Goal: Task Accomplishment & Management: Use online tool/utility

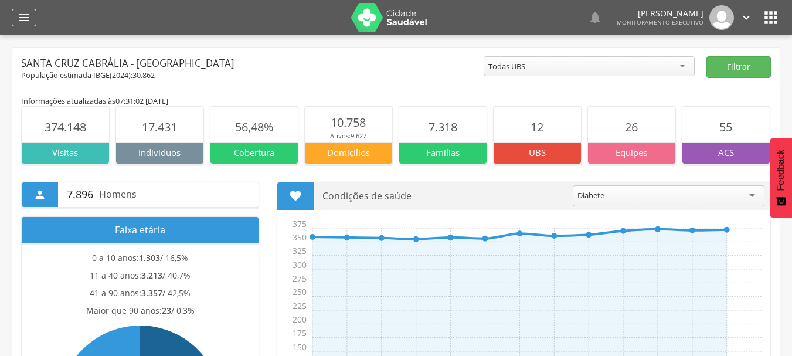
click at [22, 10] on div "" at bounding box center [24, 18] width 25 height 18
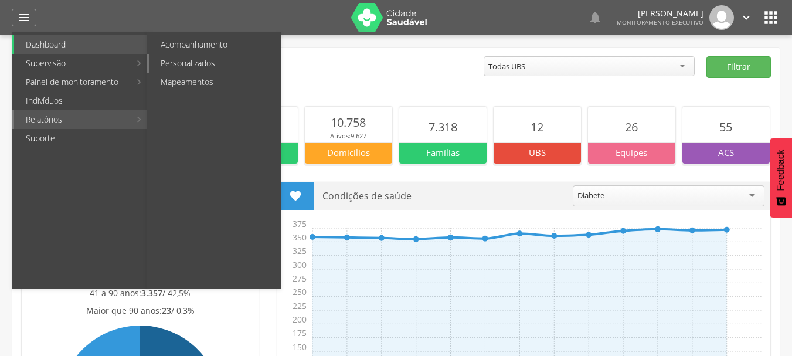
click at [196, 62] on link "Personalizados" at bounding box center [215, 63] width 132 height 19
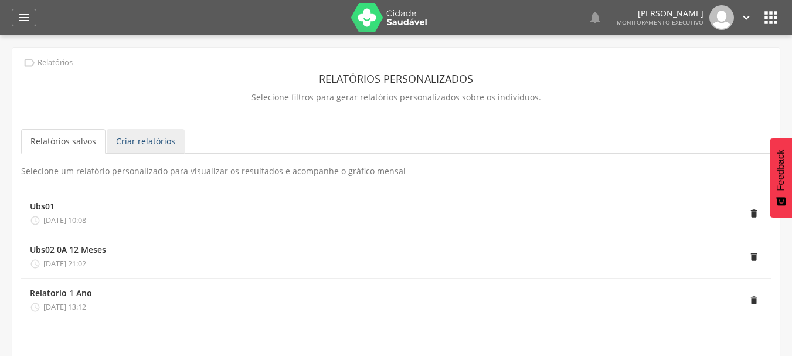
click at [138, 145] on link "Criar relatórios" at bounding box center [146, 141] width 78 height 25
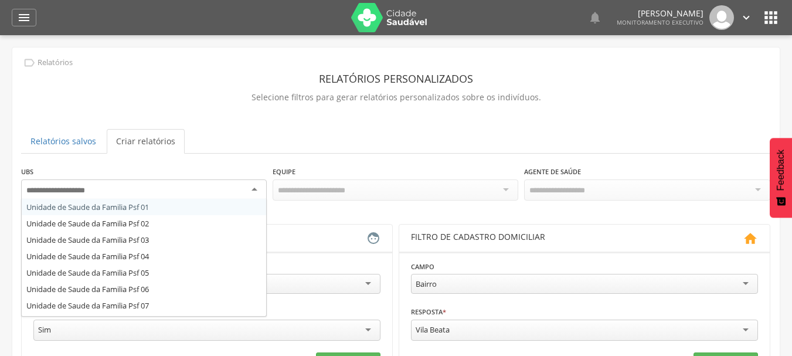
click at [256, 191] on div at bounding box center [144, 189] width 246 height 21
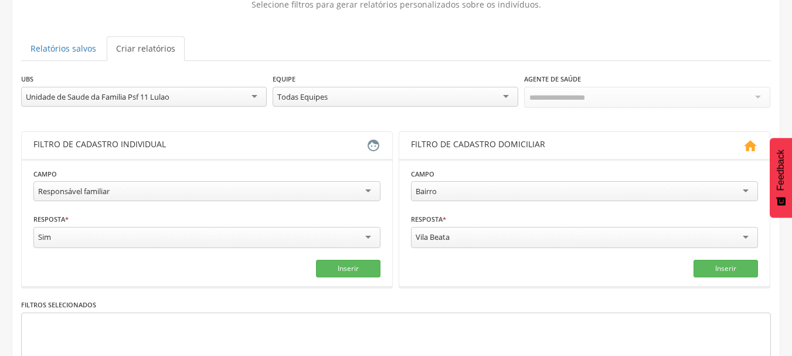
scroll to position [120, 0]
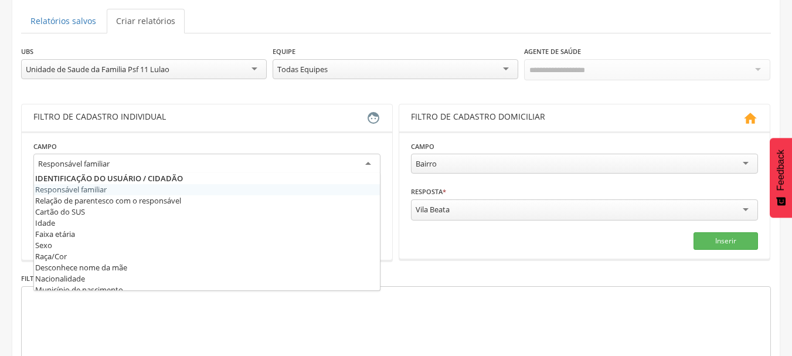
click at [369, 162] on div "Responsável familiar" at bounding box center [206, 164] width 347 height 21
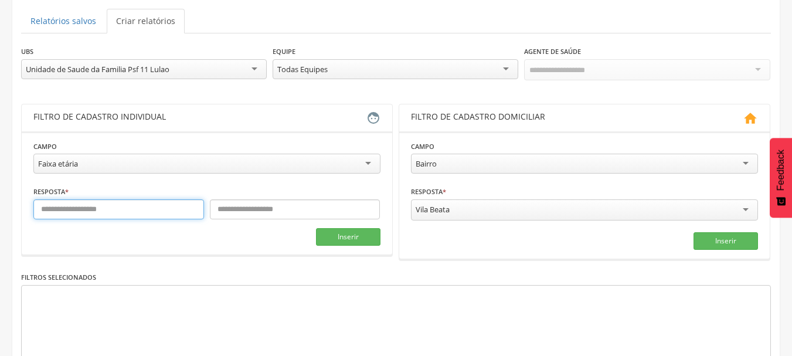
click at [97, 212] on input "text" at bounding box center [118, 209] width 171 height 20
type input "*"
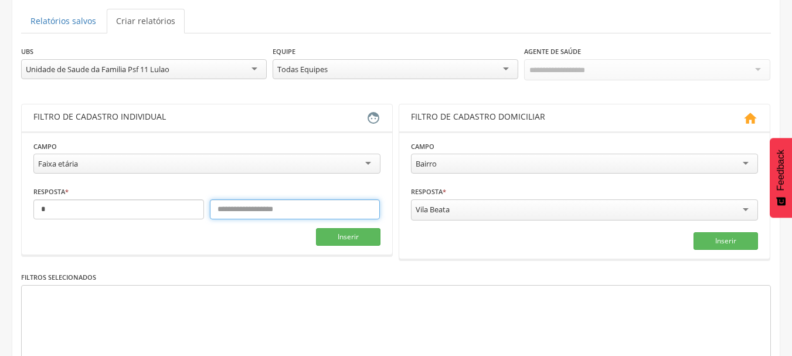
click at [223, 207] on input "text" at bounding box center [295, 209] width 171 height 20
type input "**"
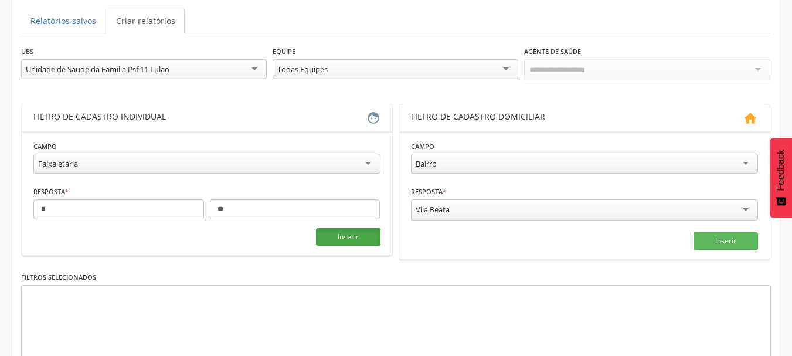
click at [334, 234] on button "Inserir" at bounding box center [348, 237] width 64 height 18
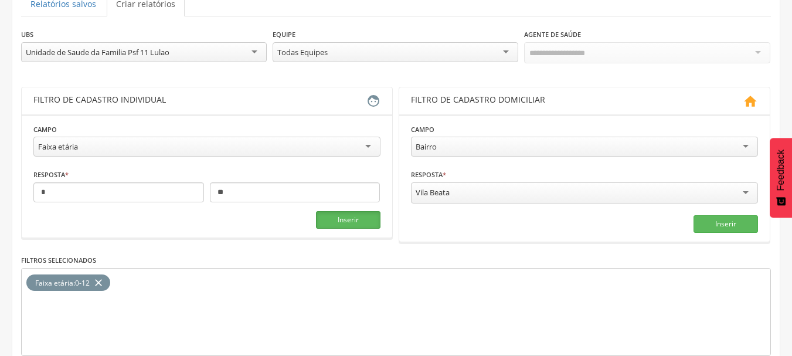
scroll to position [196, 0]
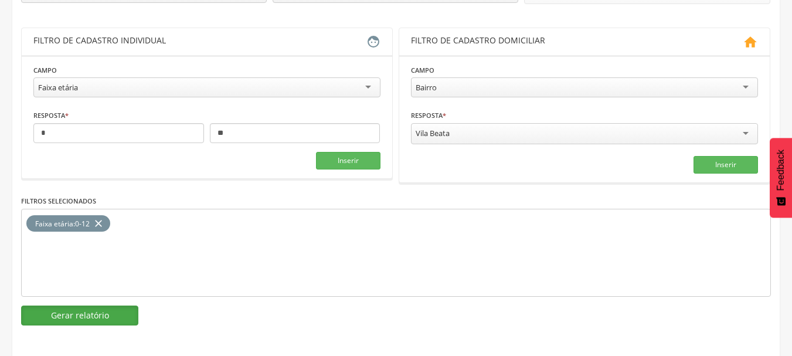
click at [116, 322] on button "Gerar relatório" at bounding box center [79, 315] width 117 height 20
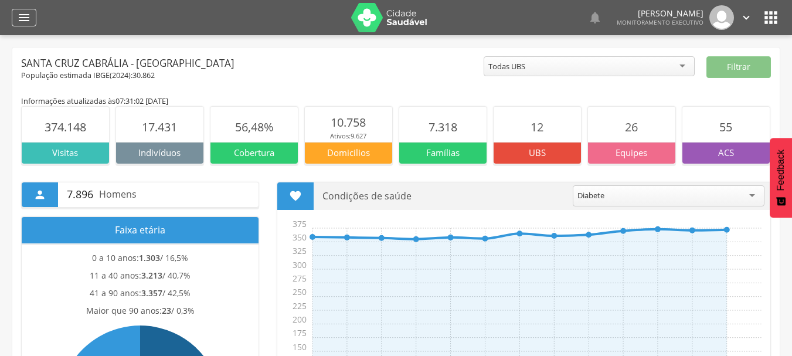
click at [16, 18] on div "" at bounding box center [24, 18] width 25 height 18
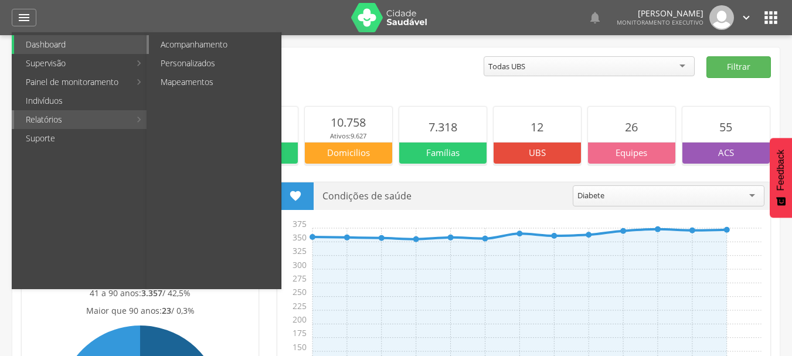
click at [188, 46] on link "Acompanhamento" at bounding box center [215, 44] width 132 height 19
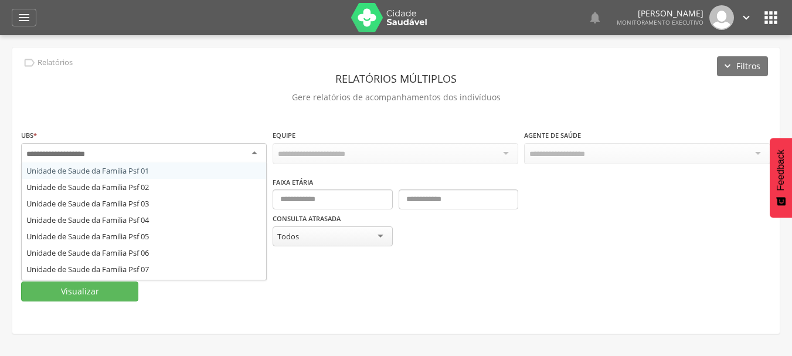
click at [252, 156] on div at bounding box center [144, 153] width 246 height 21
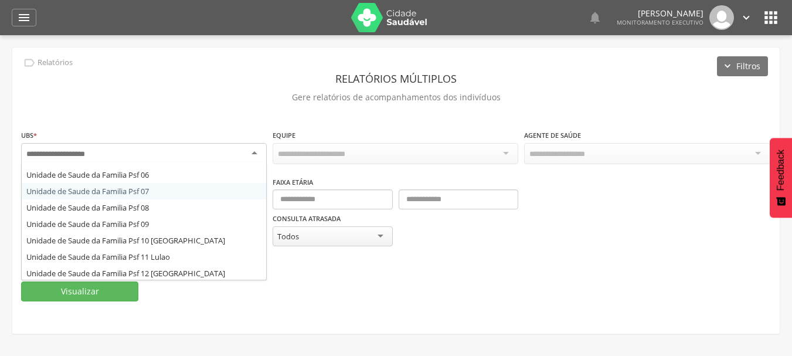
scroll to position [80, 0]
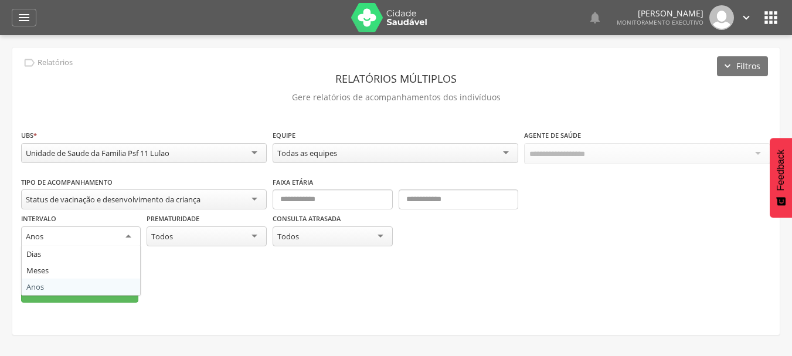
click at [128, 236] on div "Anos" at bounding box center [81, 236] width 120 height 21
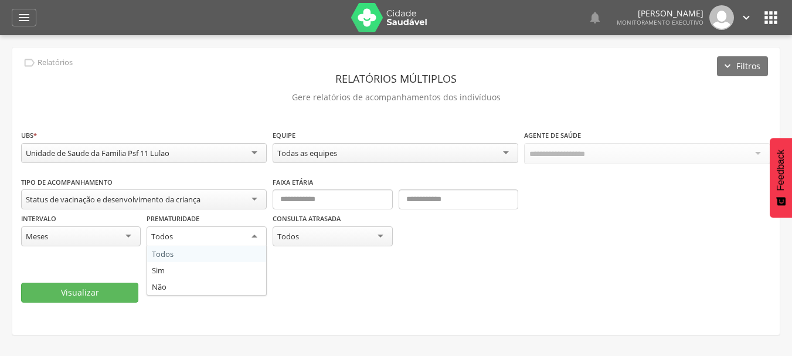
click at [251, 233] on div "Todos" at bounding box center [206, 236] width 120 height 21
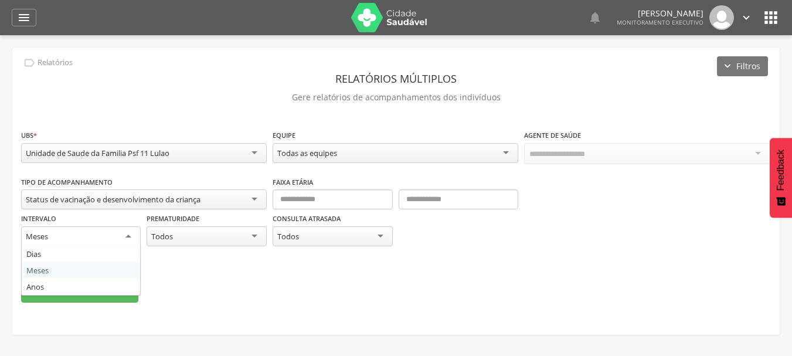
click at [129, 235] on div "Meses" at bounding box center [81, 236] width 120 height 21
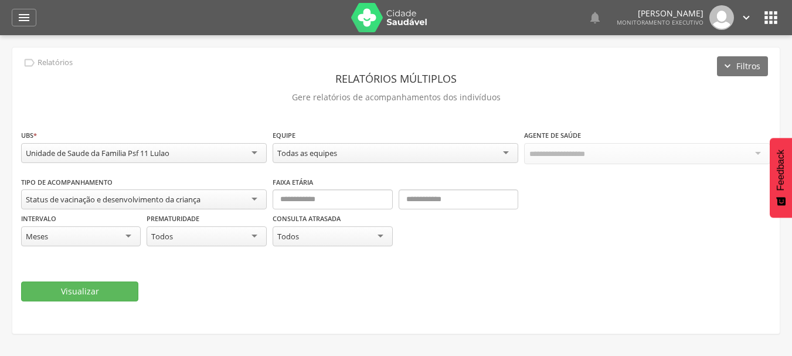
click at [198, 263] on fieldset "**********" at bounding box center [395, 215] width 749 height 172
click at [291, 202] on input "text" at bounding box center [332, 199] width 120 height 20
type input "*"
click at [425, 202] on input "text" at bounding box center [458, 199] width 120 height 20
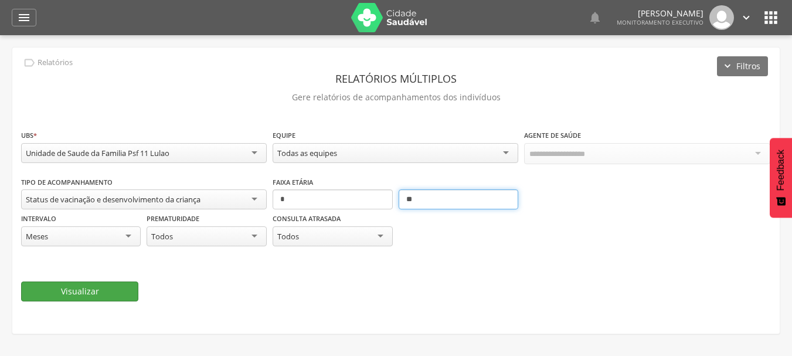
type input "**"
click at [93, 288] on button "Visualizar" at bounding box center [79, 291] width 117 height 20
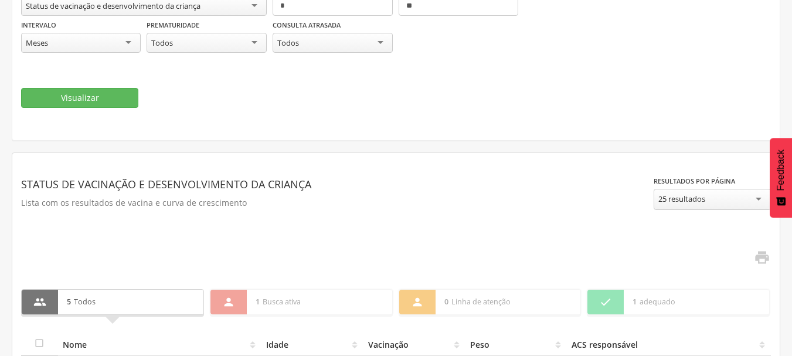
scroll to position [204, 0]
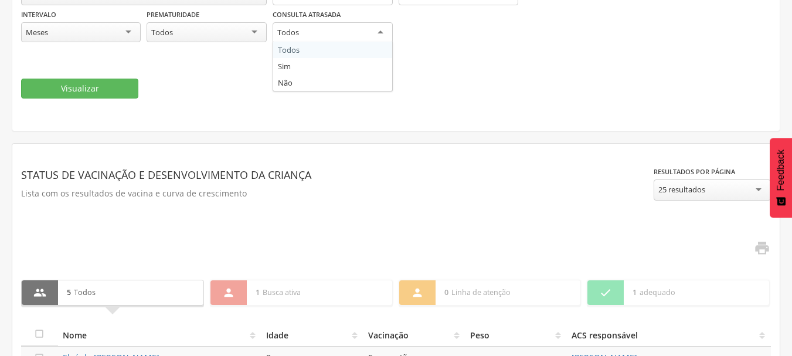
click at [384, 30] on div "Todos" at bounding box center [332, 32] width 120 height 21
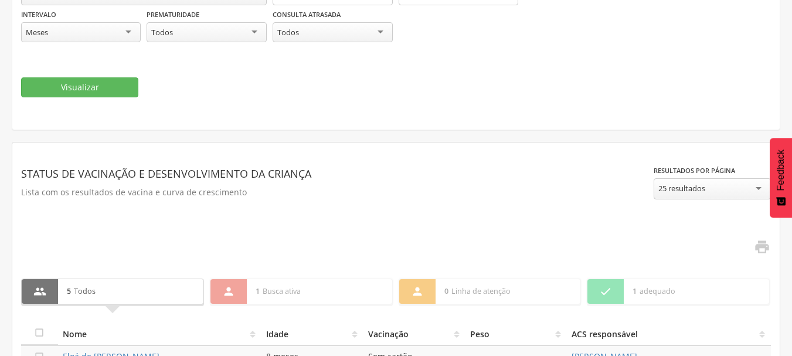
click at [325, 50] on div "Consulta atrasada ***** Todos Todos Sim Não" at bounding box center [395, 31] width 246 height 46
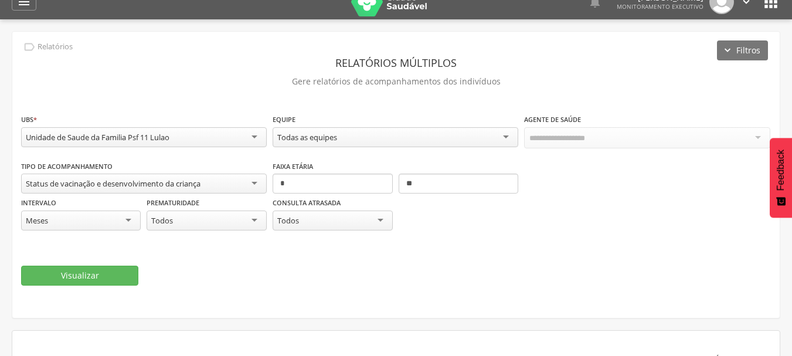
scroll to position [0, 0]
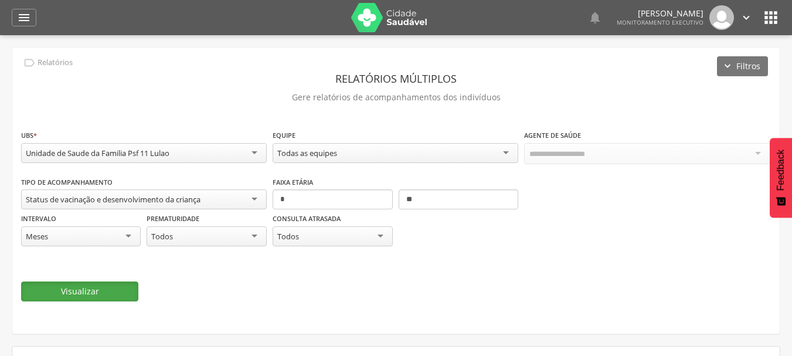
click at [64, 294] on button "Visualizar" at bounding box center [79, 291] width 117 height 20
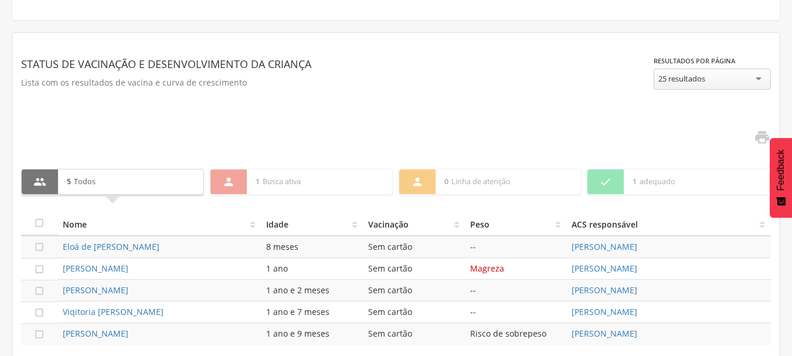
scroll to position [366, 0]
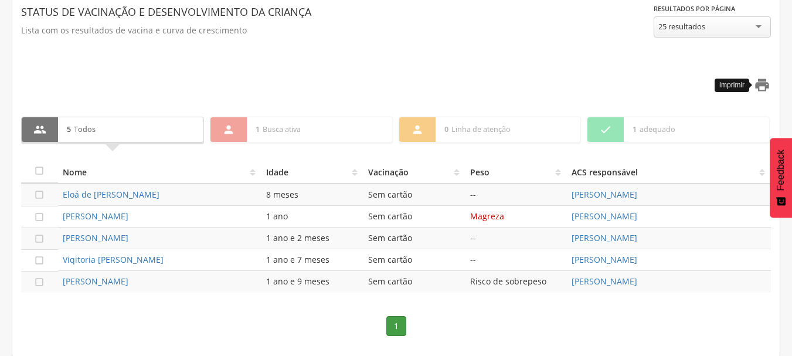
click at [761, 87] on icon "" at bounding box center [762, 85] width 16 height 16
